Goal: Navigation & Orientation: Find specific page/section

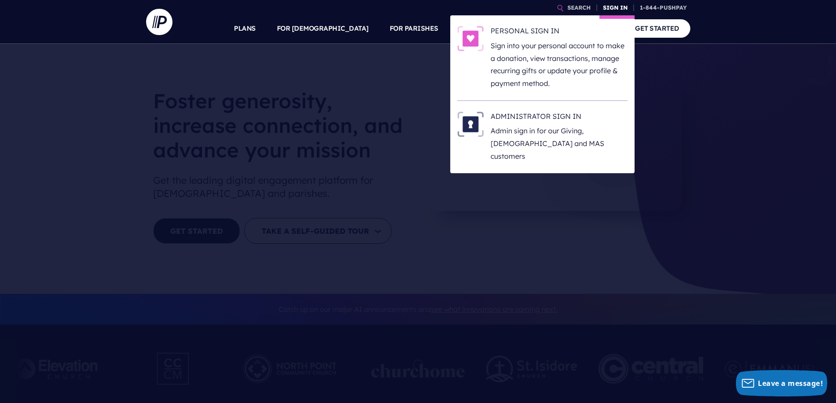
click at [617, 6] on link "SIGN IN" at bounding box center [616, 7] width 32 height 15
click at [558, 122] on h6 "ADMINISTRATOR SIGN IN" at bounding box center [559, 117] width 137 height 13
click at [613, 4] on link "SIGN IN" at bounding box center [616, 7] width 32 height 15
click at [516, 114] on h6 "ADMINISTRATOR SIGN IN" at bounding box center [559, 117] width 137 height 13
click at [627, 7] on link "SIGN IN" at bounding box center [616, 7] width 32 height 15
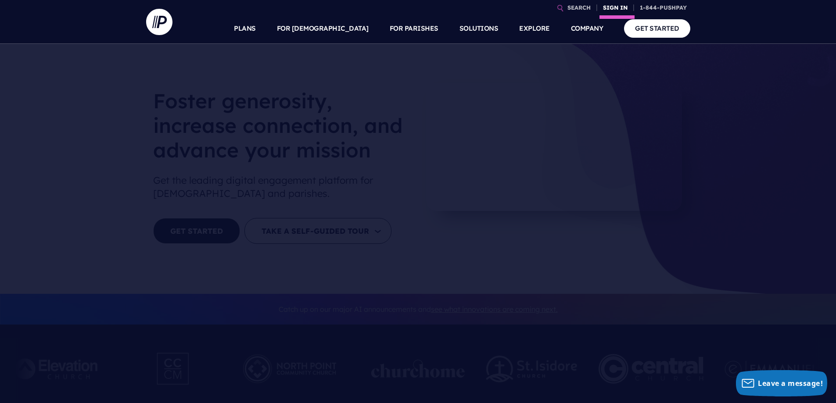
click at [618, 7] on link "SIGN IN" at bounding box center [616, 7] width 32 height 15
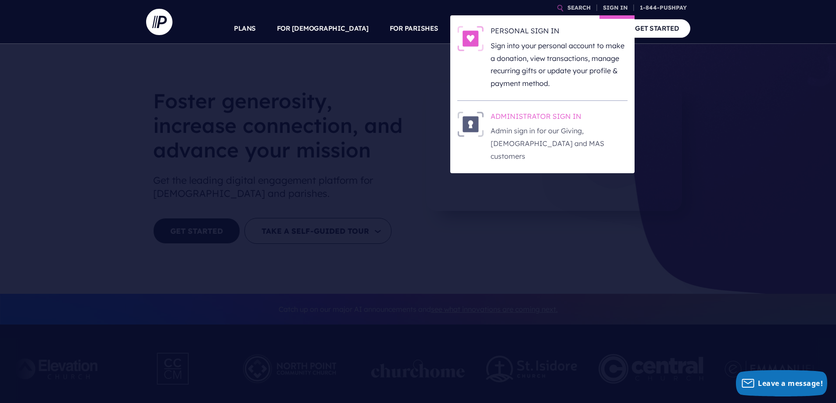
click at [530, 115] on h6 "ADMINISTRATOR SIGN IN" at bounding box center [559, 117] width 137 height 13
click at [621, 6] on link "SIGN IN" at bounding box center [616, 7] width 32 height 15
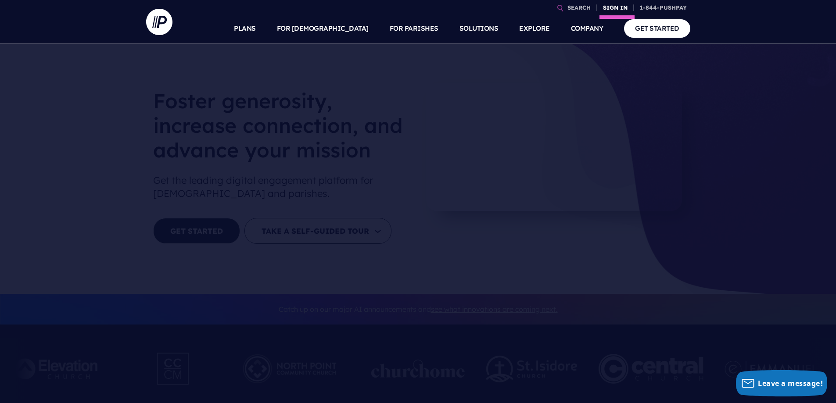
click at [608, 5] on link "SIGN IN" at bounding box center [616, 7] width 32 height 15
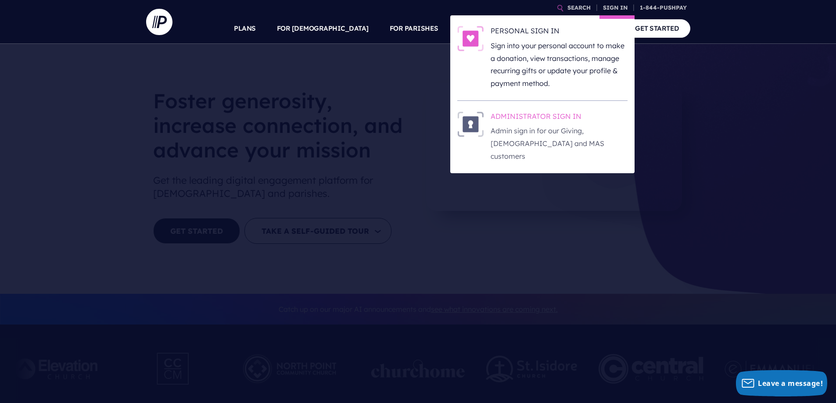
click at [515, 122] on h6 "ADMINISTRATOR SIGN IN" at bounding box center [559, 117] width 137 height 13
